Goal: Task Accomplishment & Management: Manage account settings

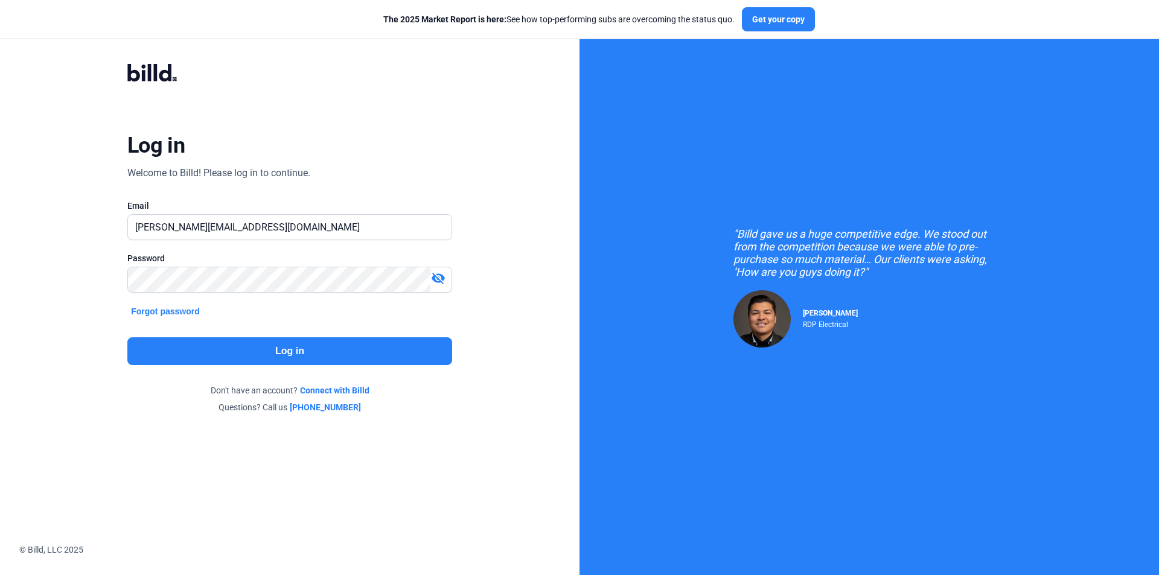
click at [345, 355] on button "Log in" at bounding box center [289, 352] width 325 height 28
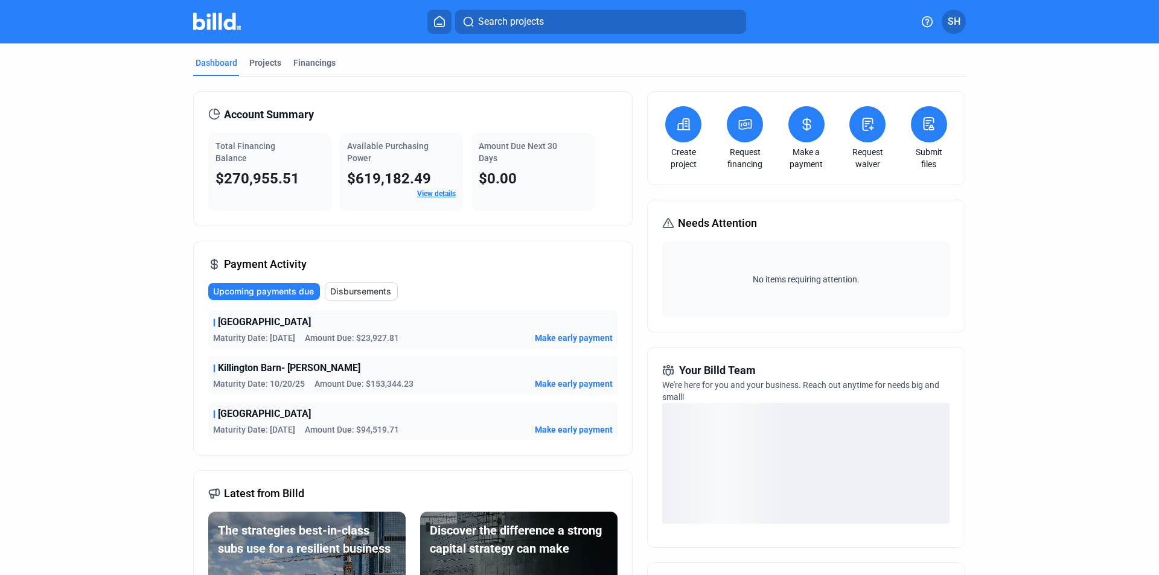
click at [562, 336] on span "Make early payment" at bounding box center [574, 338] width 78 height 12
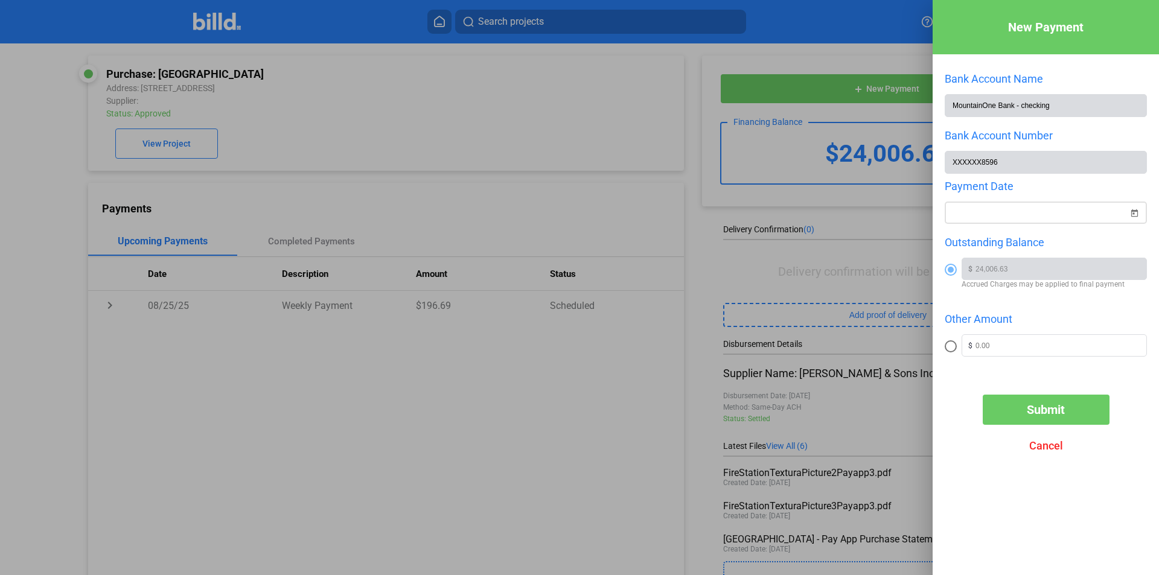
click at [1133, 214] on span "Open calendar" at bounding box center [1134, 205] width 29 height 29
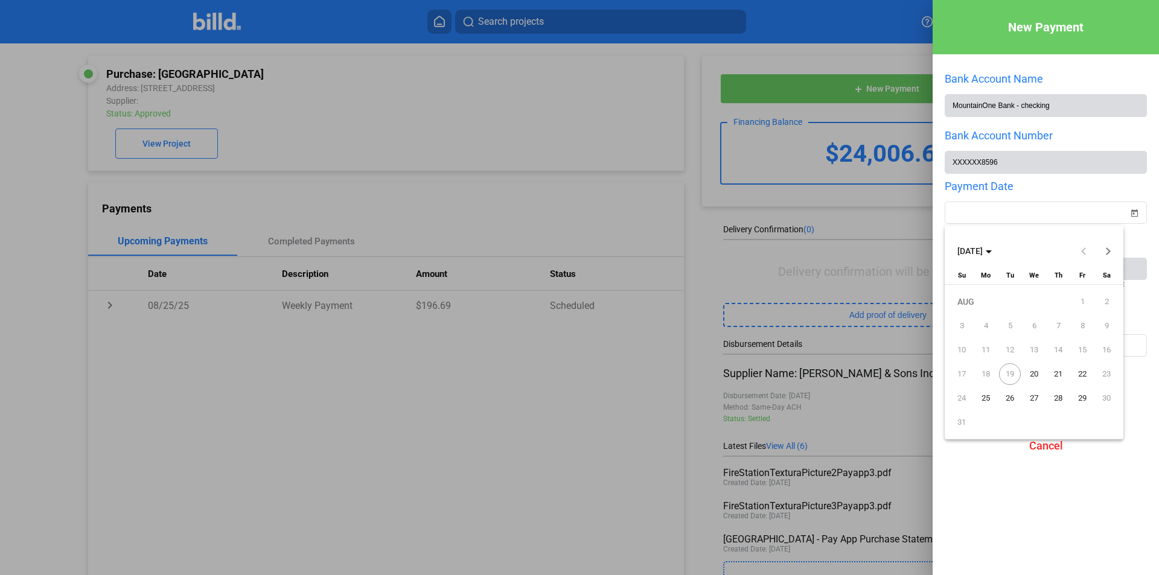
click at [1055, 374] on span "21" at bounding box center [1059, 374] width 22 height 22
type input "[DATE]"
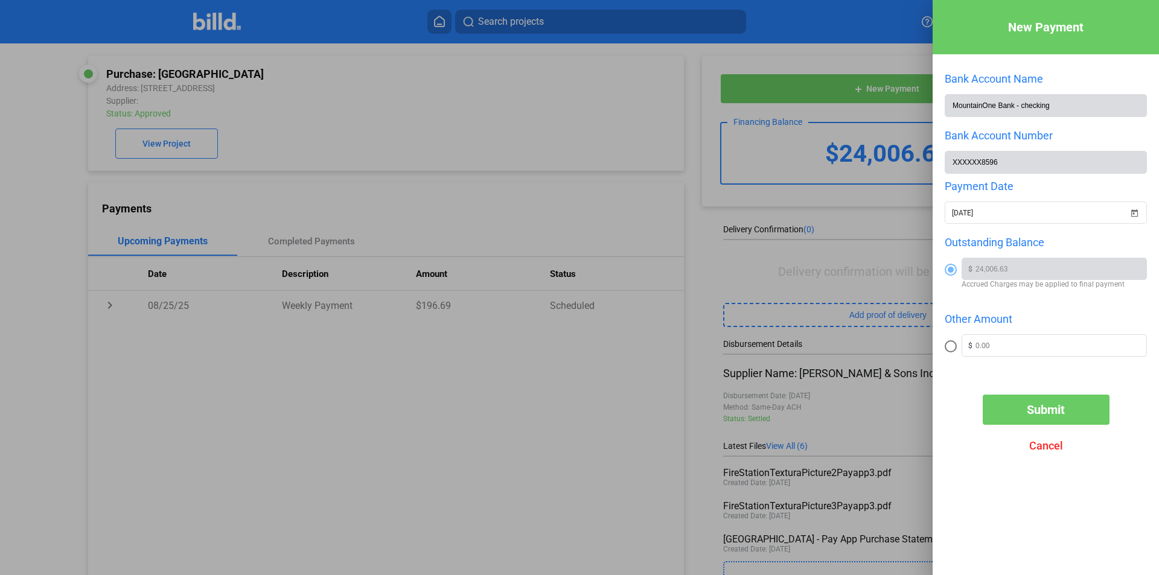
click at [1051, 406] on span "Submit" at bounding box center [1046, 410] width 38 height 14
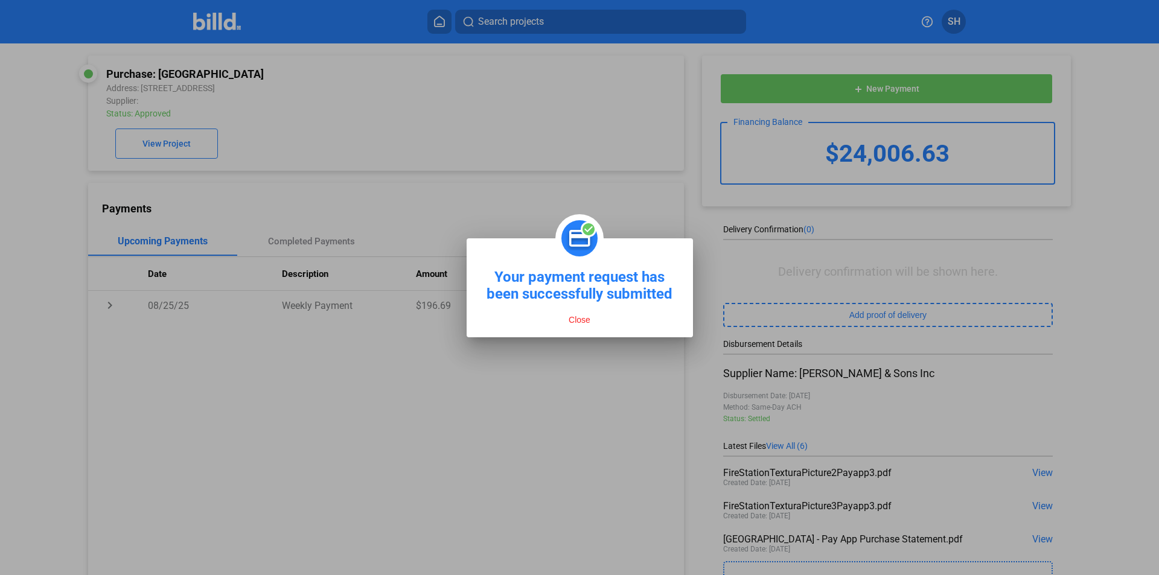
click at [578, 322] on button "Close" at bounding box center [579, 320] width 29 height 11
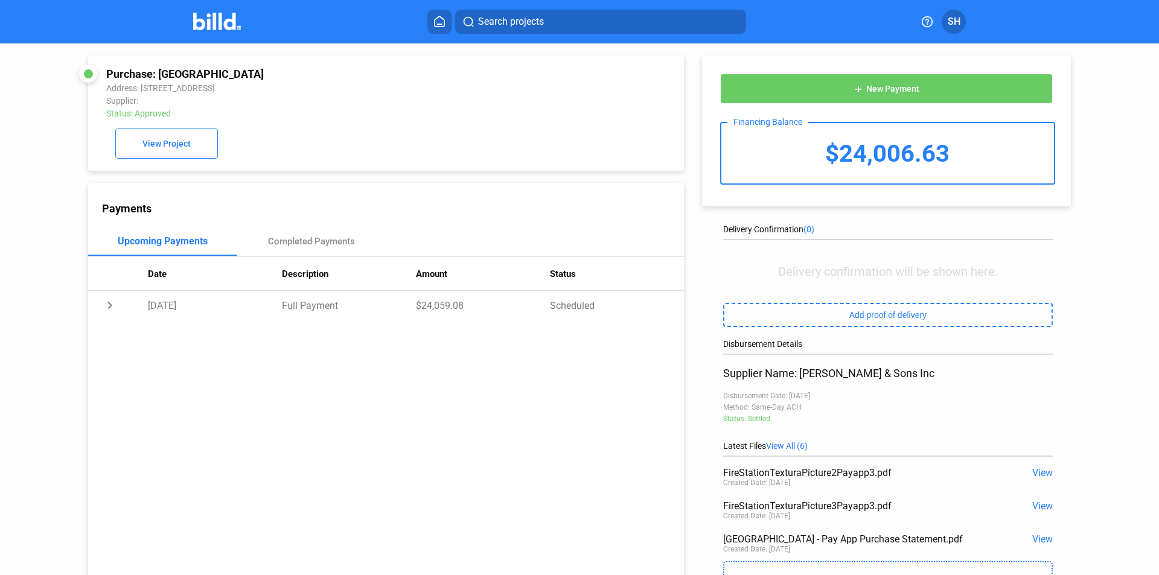
click at [947, 26] on button "SH" at bounding box center [954, 22] width 24 height 24
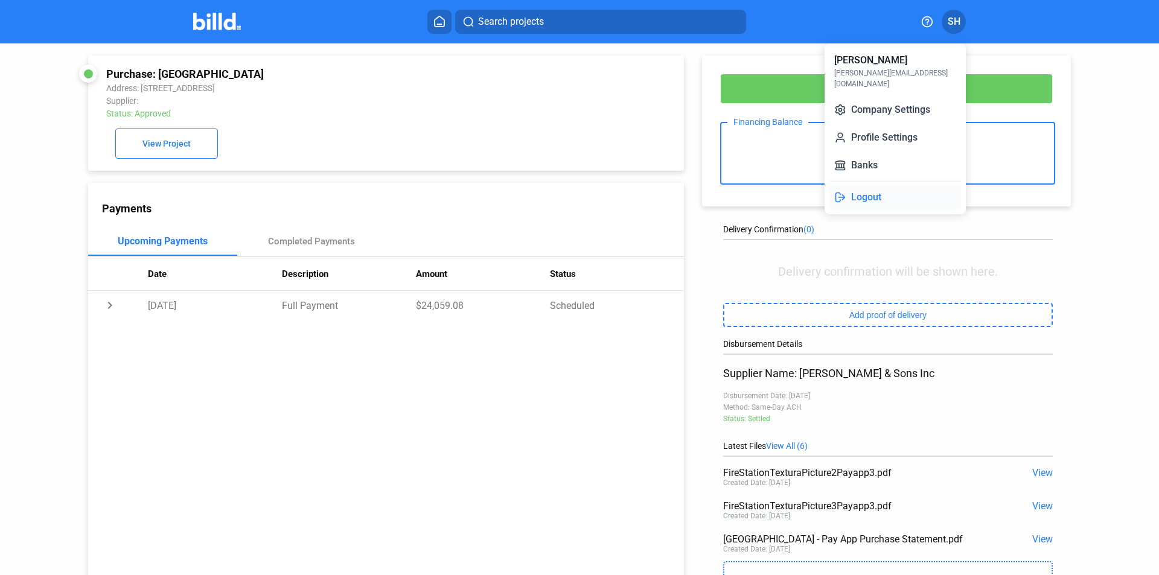
click at [856, 186] on button "Logout" at bounding box center [896, 197] width 132 height 24
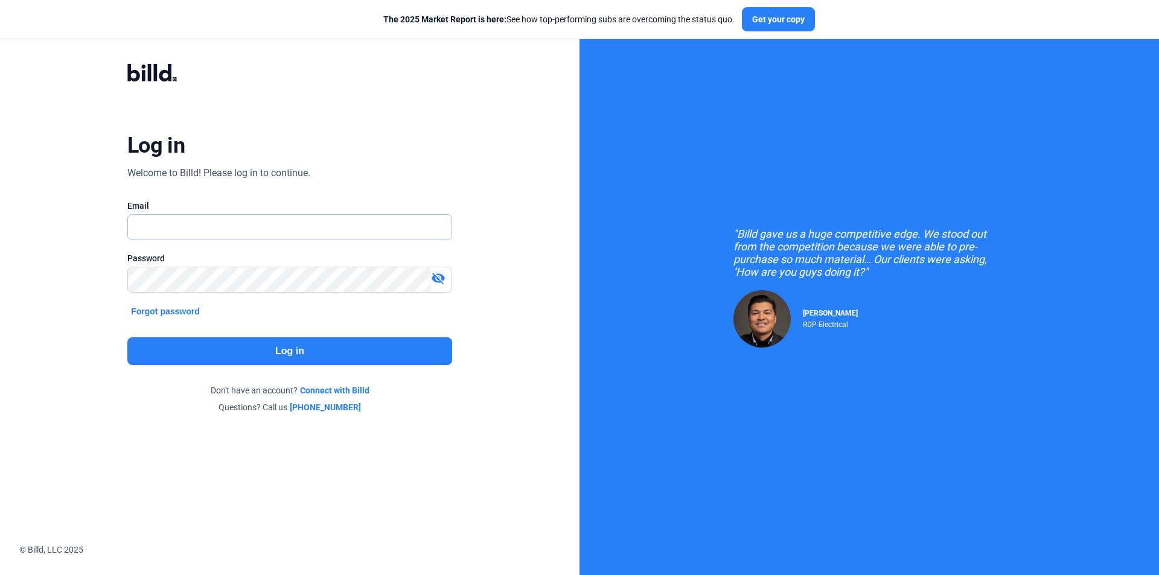
type input "[PERSON_NAME][EMAIL_ADDRESS][DOMAIN_NAME]"
